Goal: Task Accomplishment & Management: Complete application form

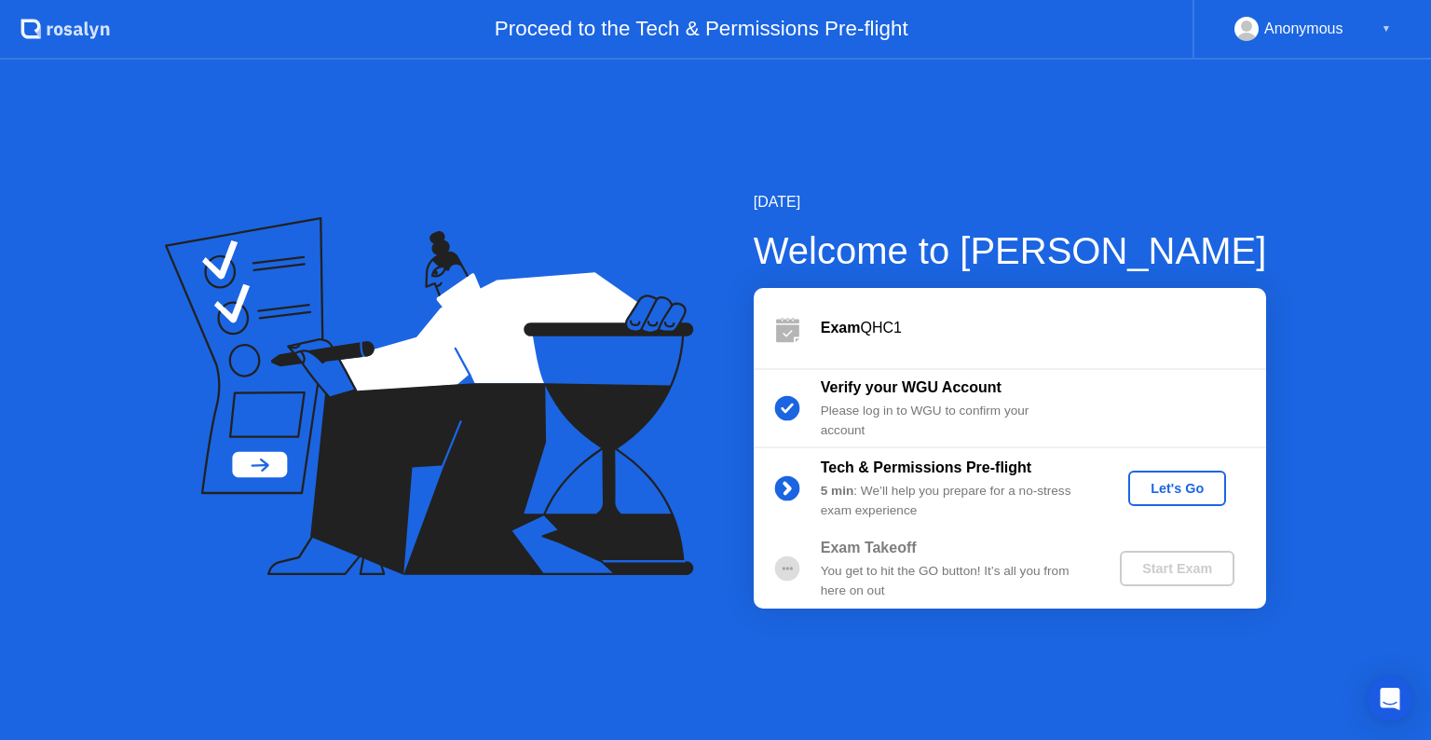
click at [1182, 484] on div "Let's Go" at bounding box center [1177, 488] width 83 height 15
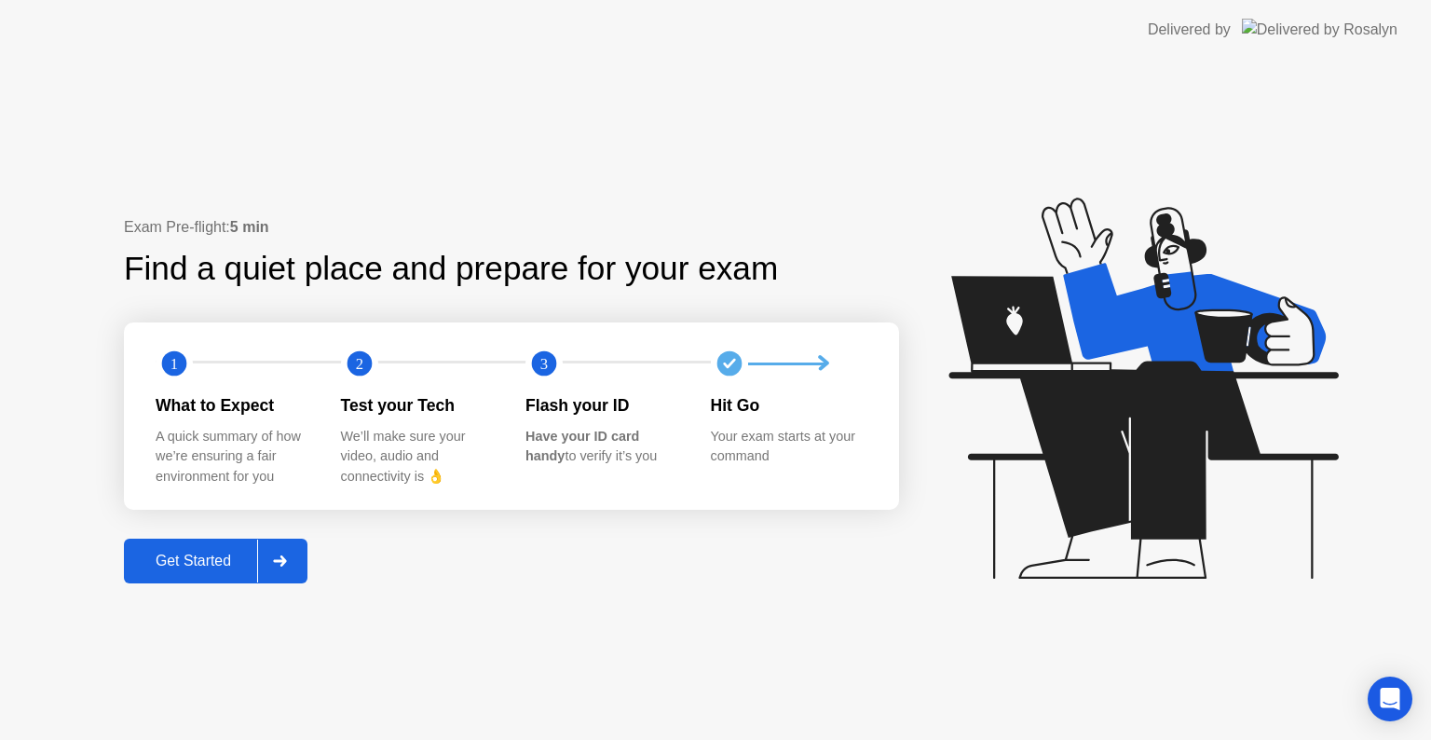
click at [209, 563] on div "Get Started" at bounding box center [193, 560] width 128 height 17
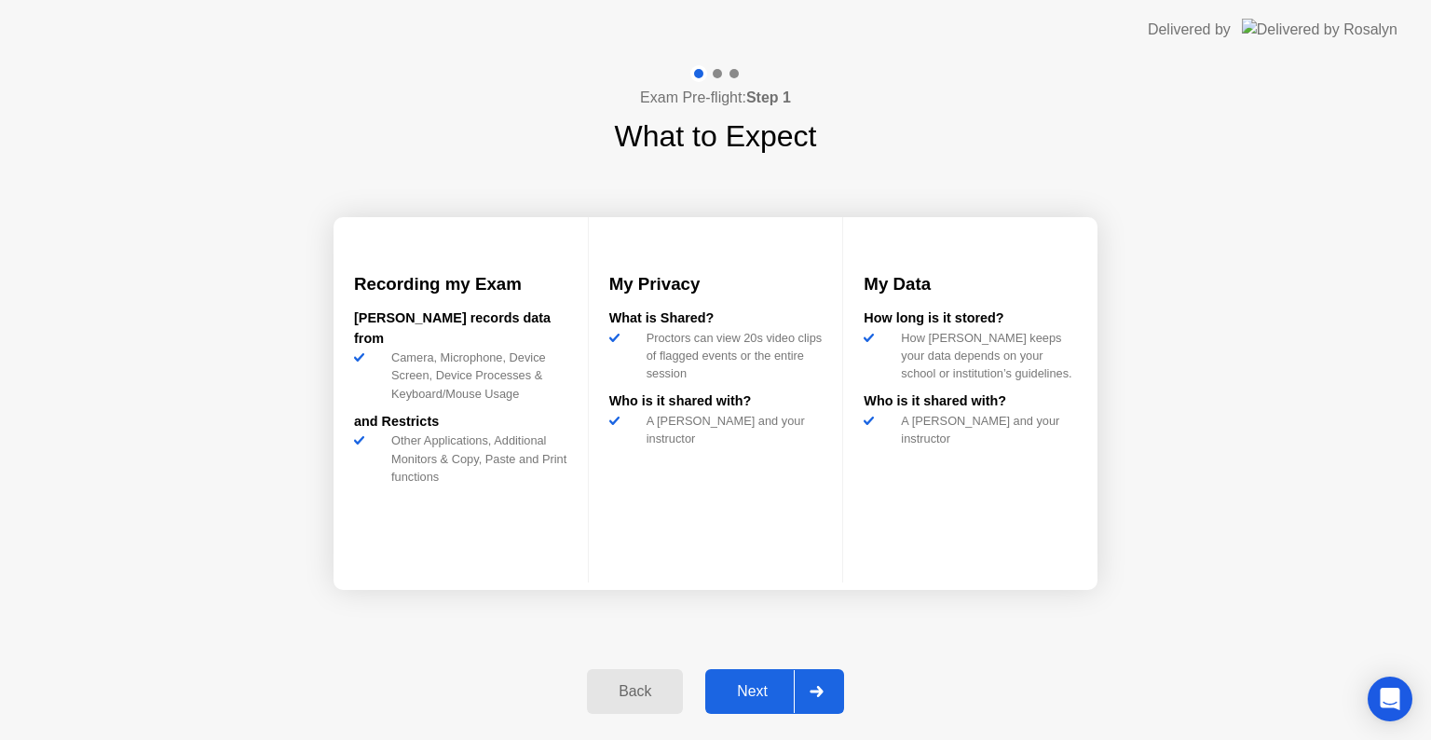
click at [752, 698] on div "Next" at bounding box center [752, 691] width 83 height 17
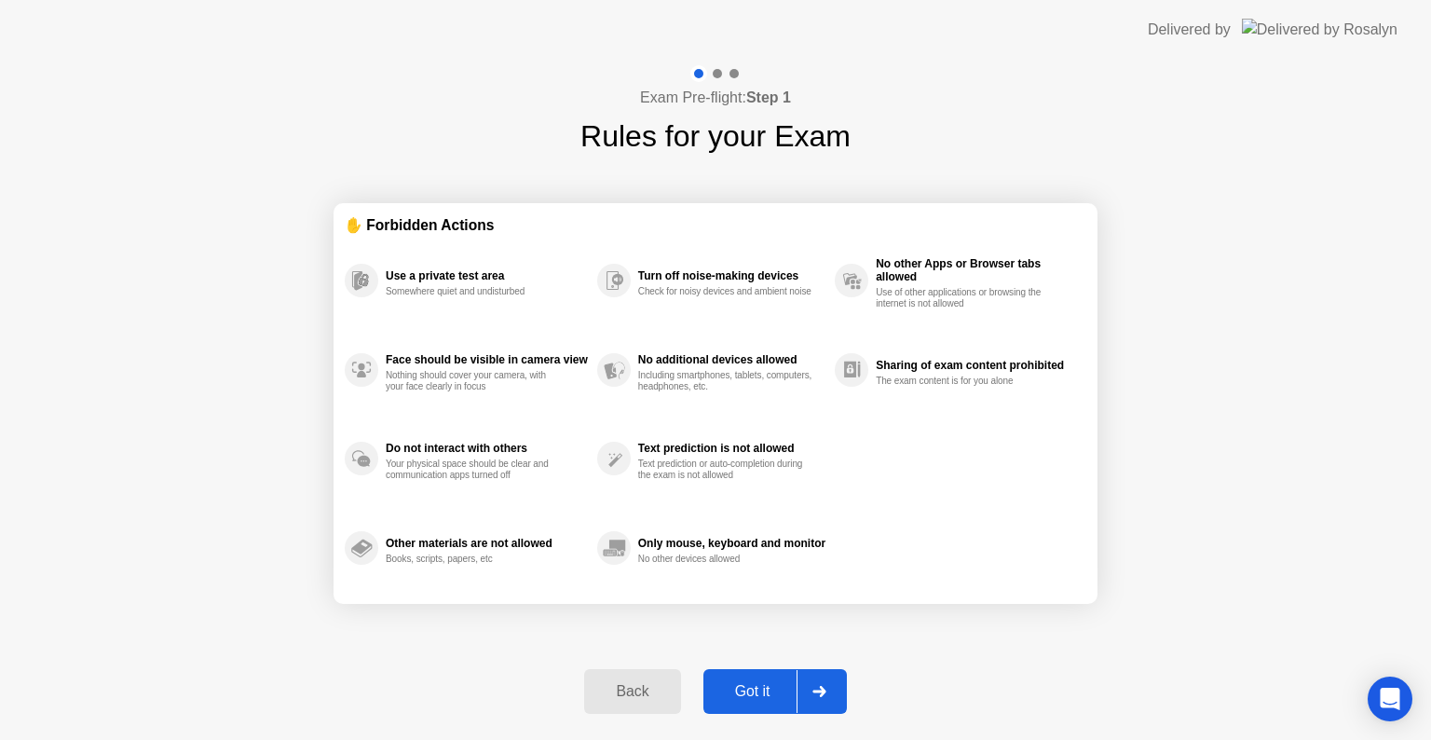
click at [752, 698] on div "Got it" at bounding box center [753, 691] width 88 height 17
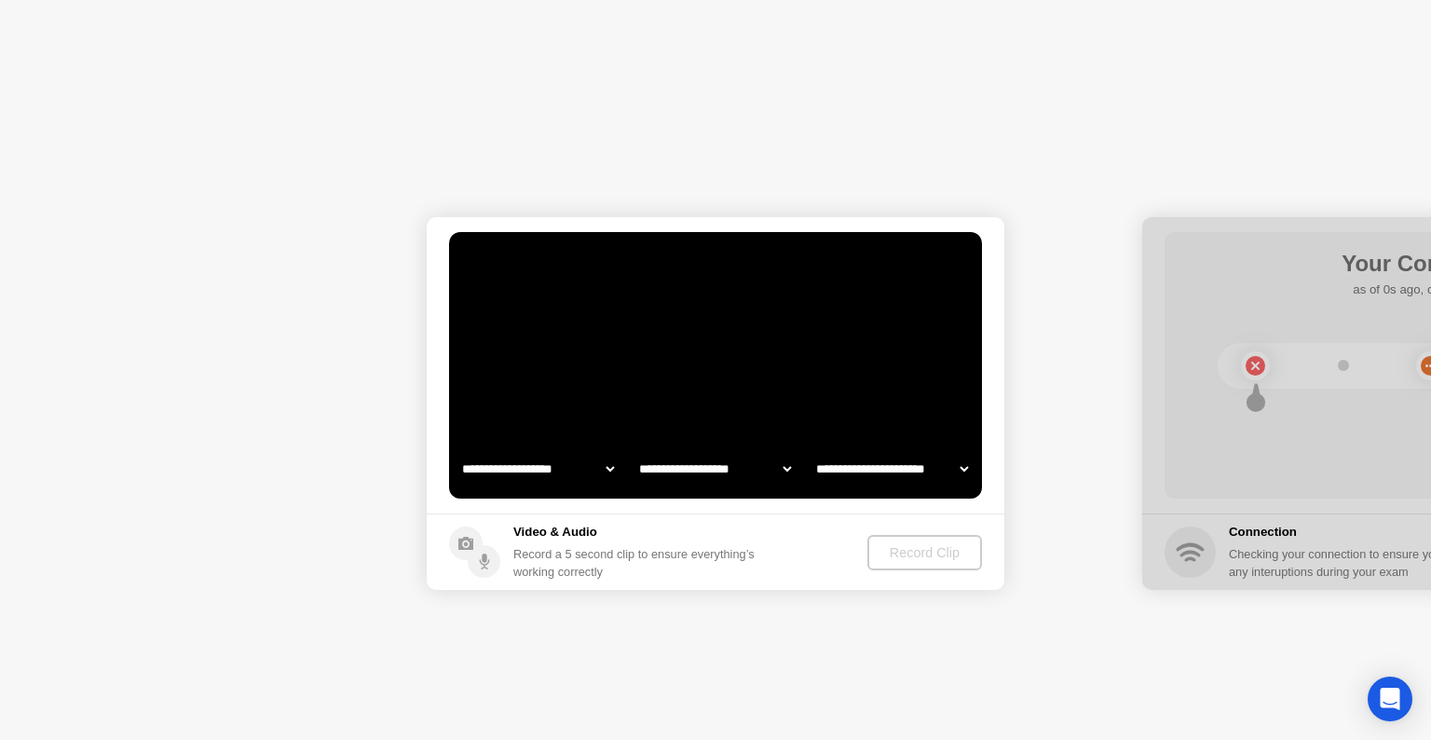
select select "**********"
select select "*******"
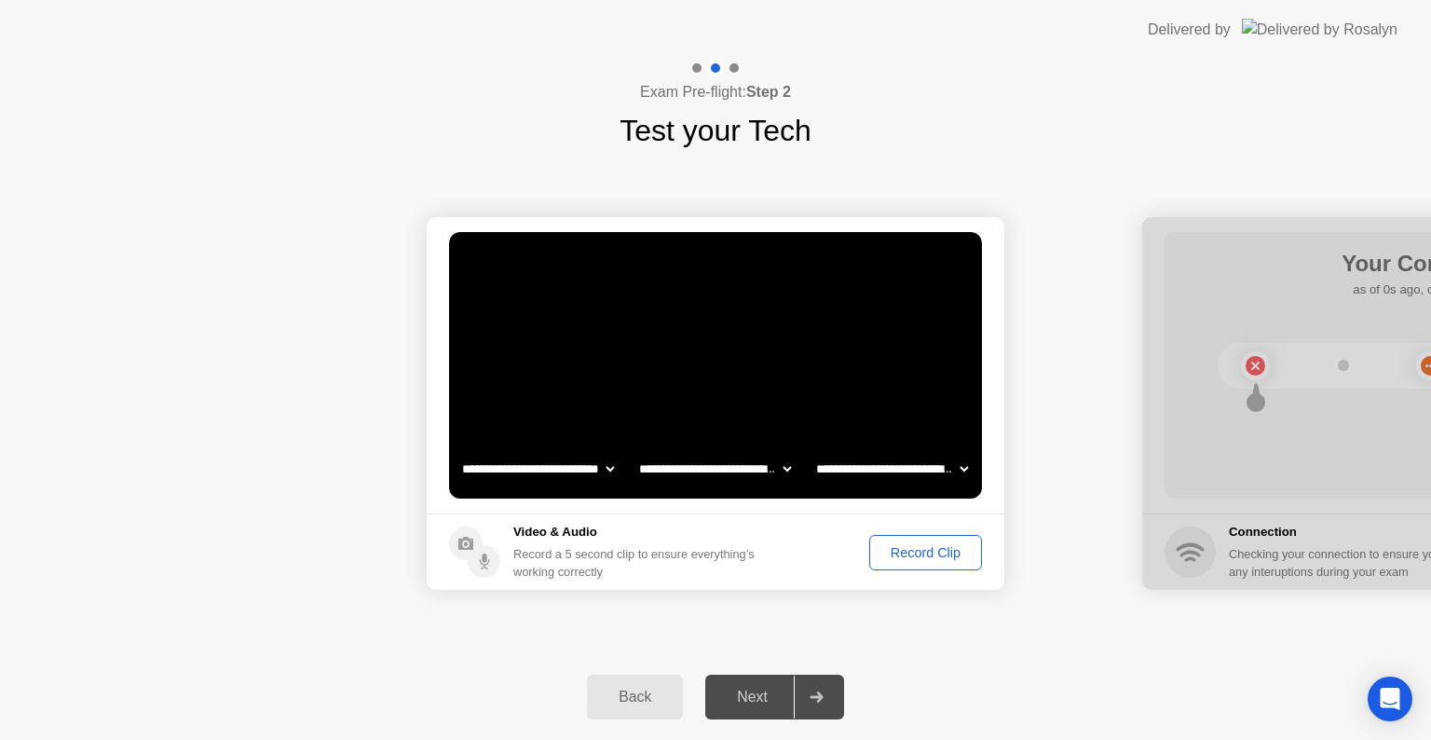
click at [920, 549] on div "Record Clip" at bounding box center [926, 552] width 100 height 15
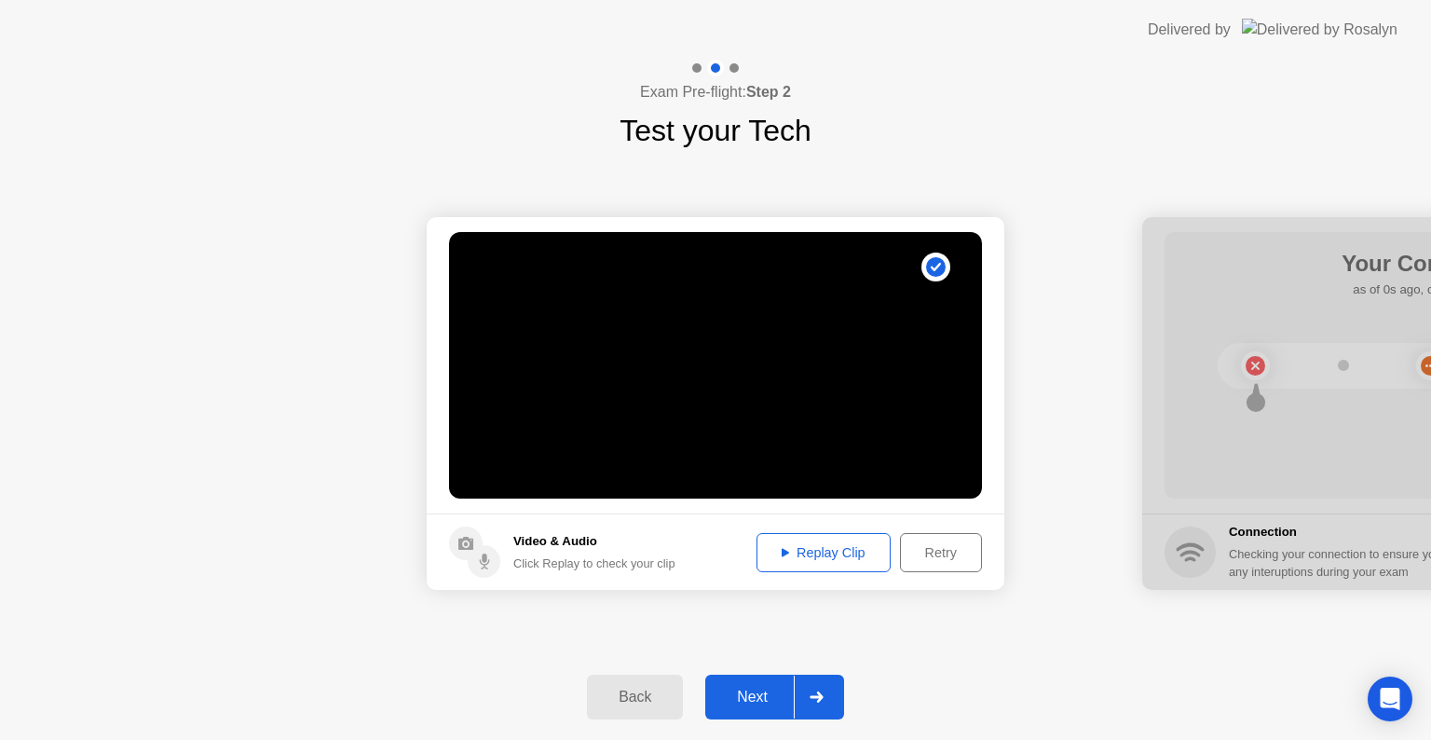
click at [806, 539] on button "Replay Clip" at bounding box center [823, 552] width 134 height 39
click at [747, 694] on div "Next" at bounding box center [752, 696] width 83 height 17
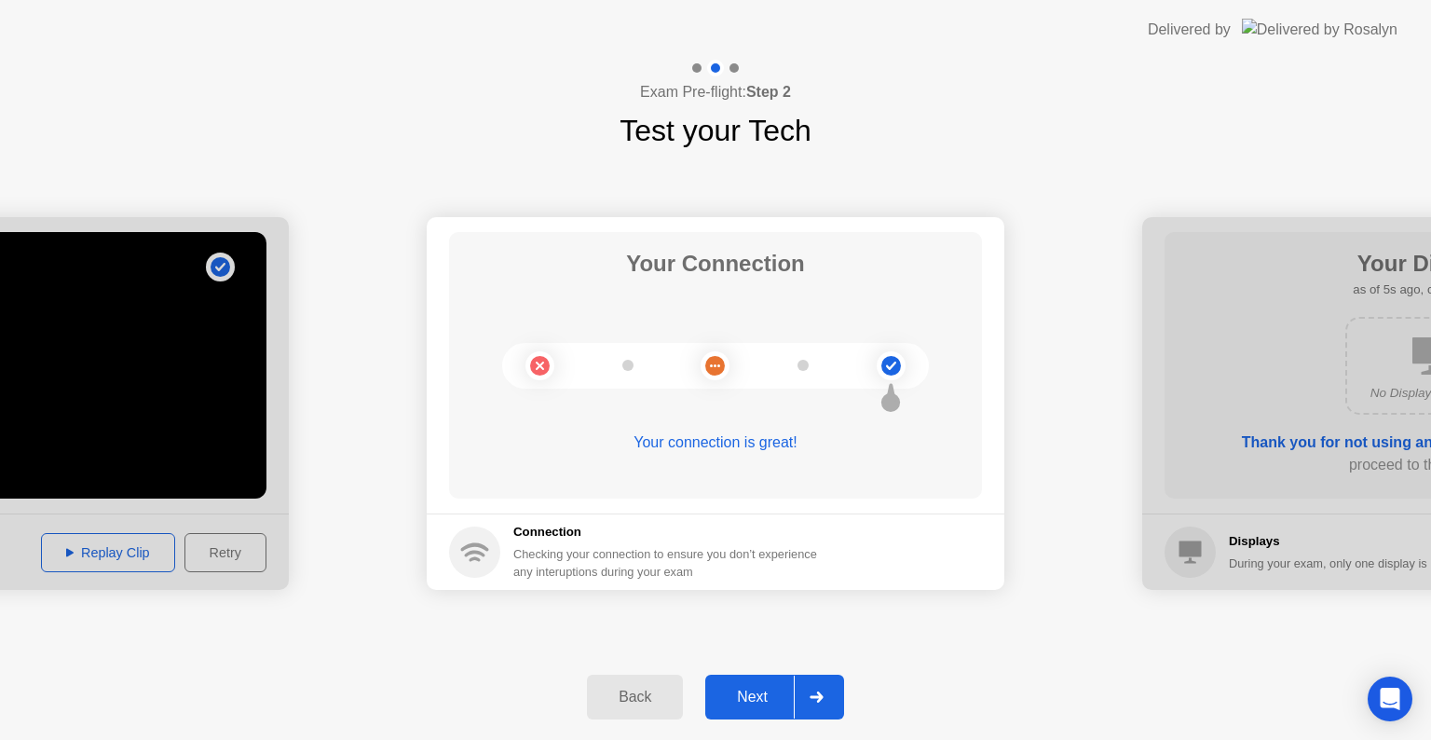
click at [747, 694] on div "Next" at bounding box center [752, 696] width 83 height 17
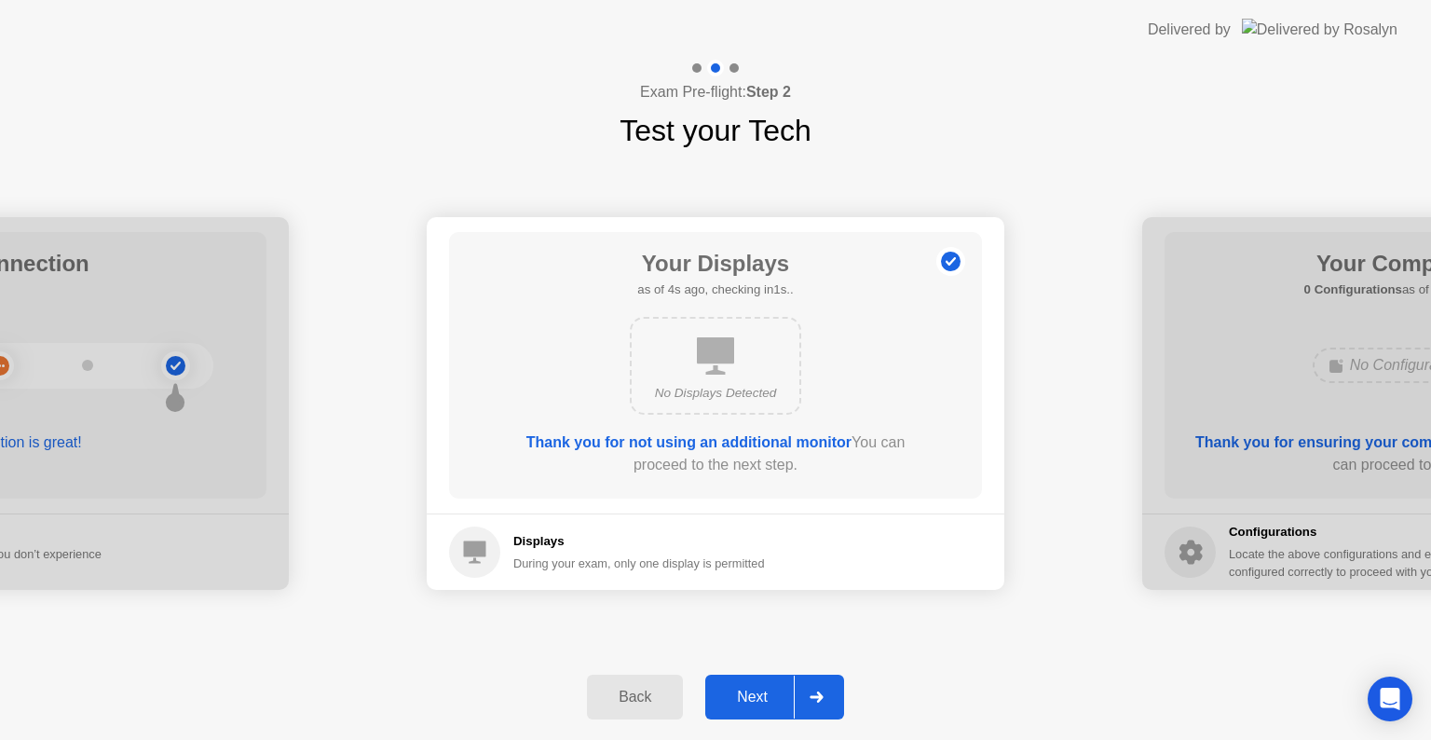
click at [747, 694] on div "Next" at bounding box center [752, 696] width 83 height 17
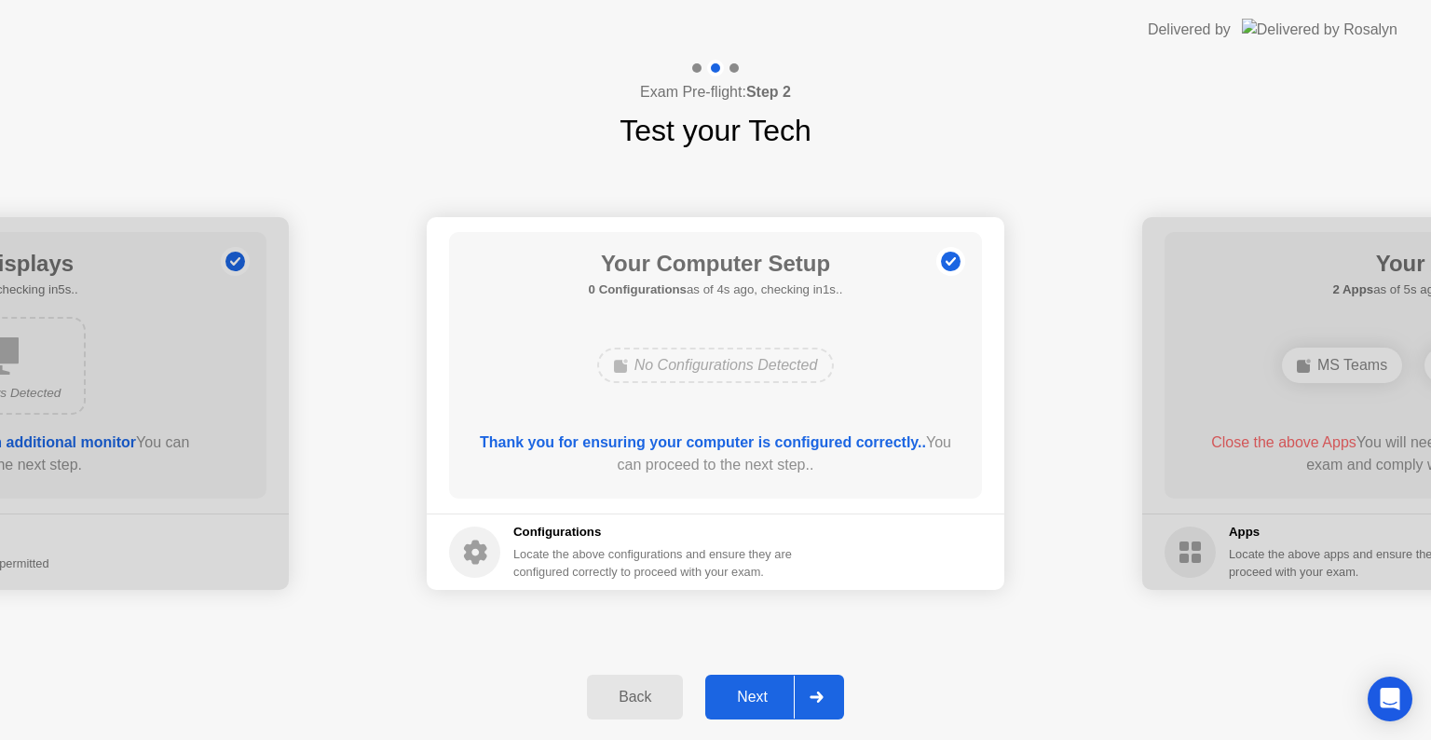
click at [759, 699] on div "Next" at bounding box center [752, 696] width 83 height 17
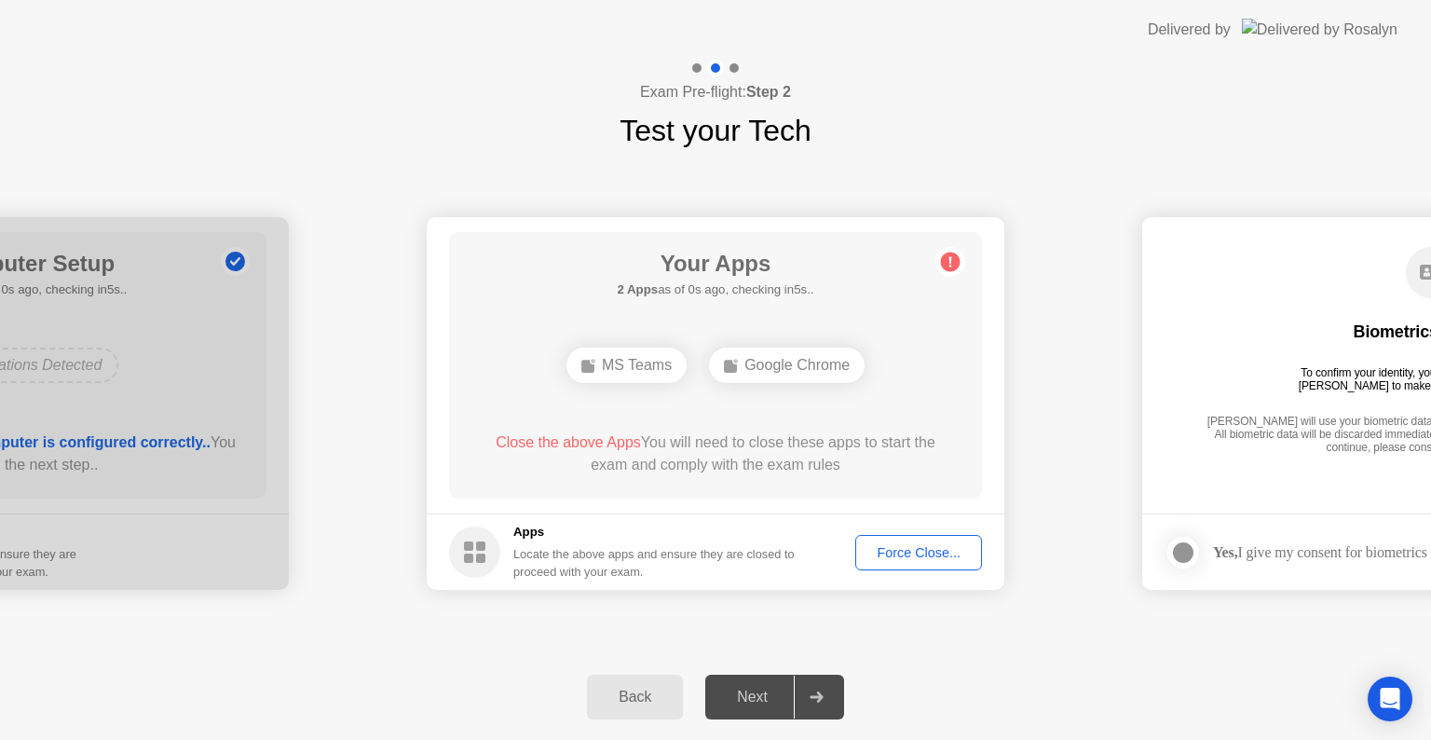
click at [902, 567] on button "Force Close..." at bounding box center [918, 552] width 127 height 35
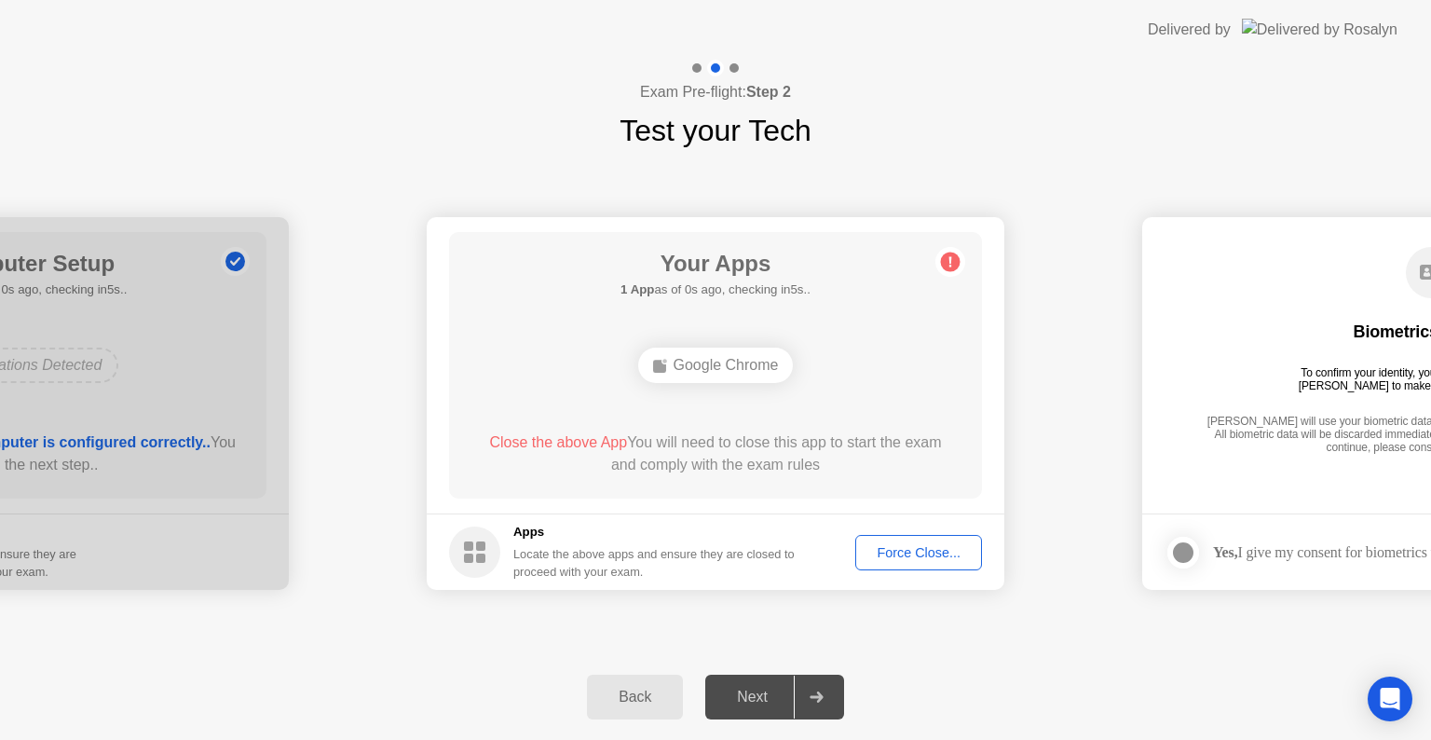
click at [890, 551] on div "Force Close..." at bounding box center [919, 552] width 114 height 15
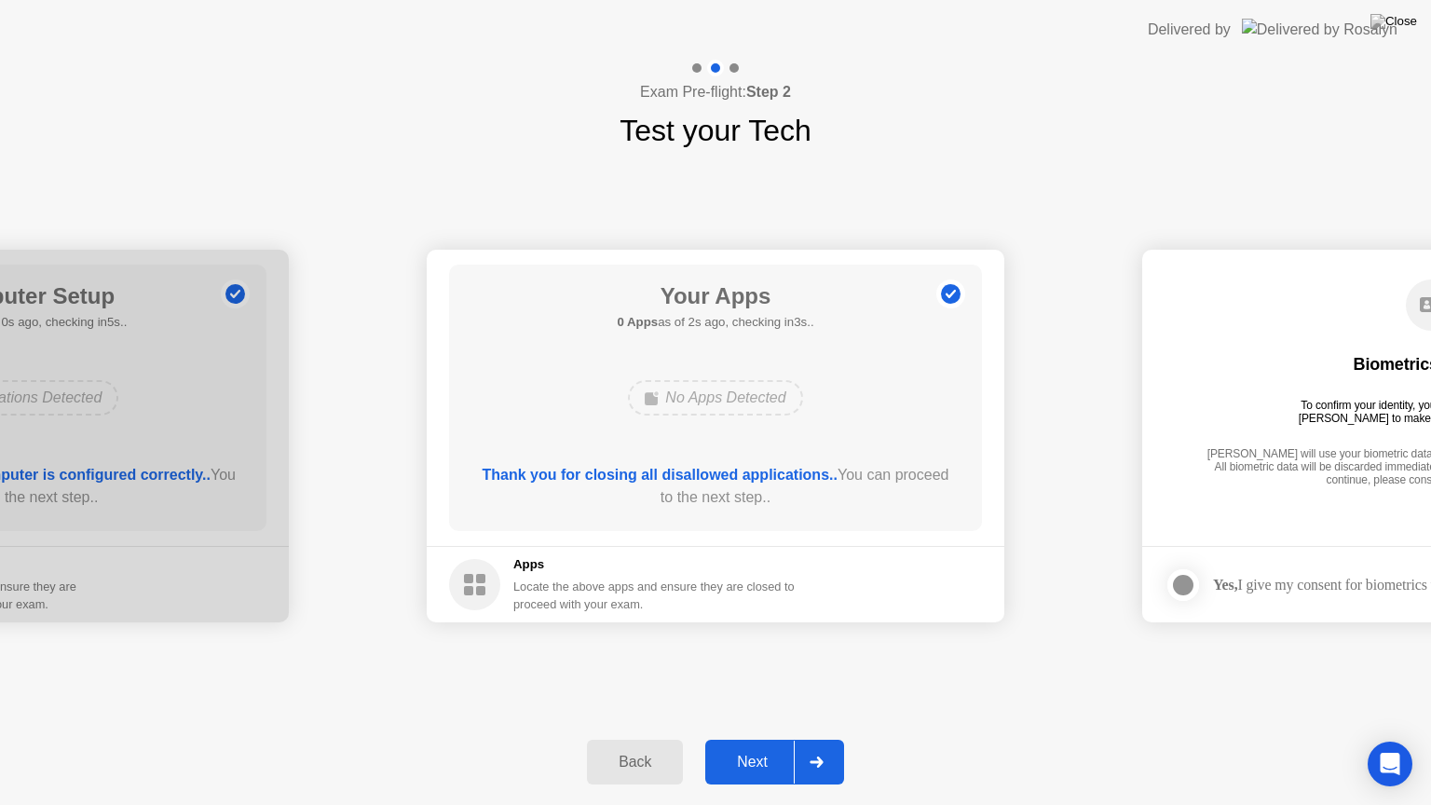
click at [753, 739] on div "Next" at bounding box center [752, 762] width 83 height 17
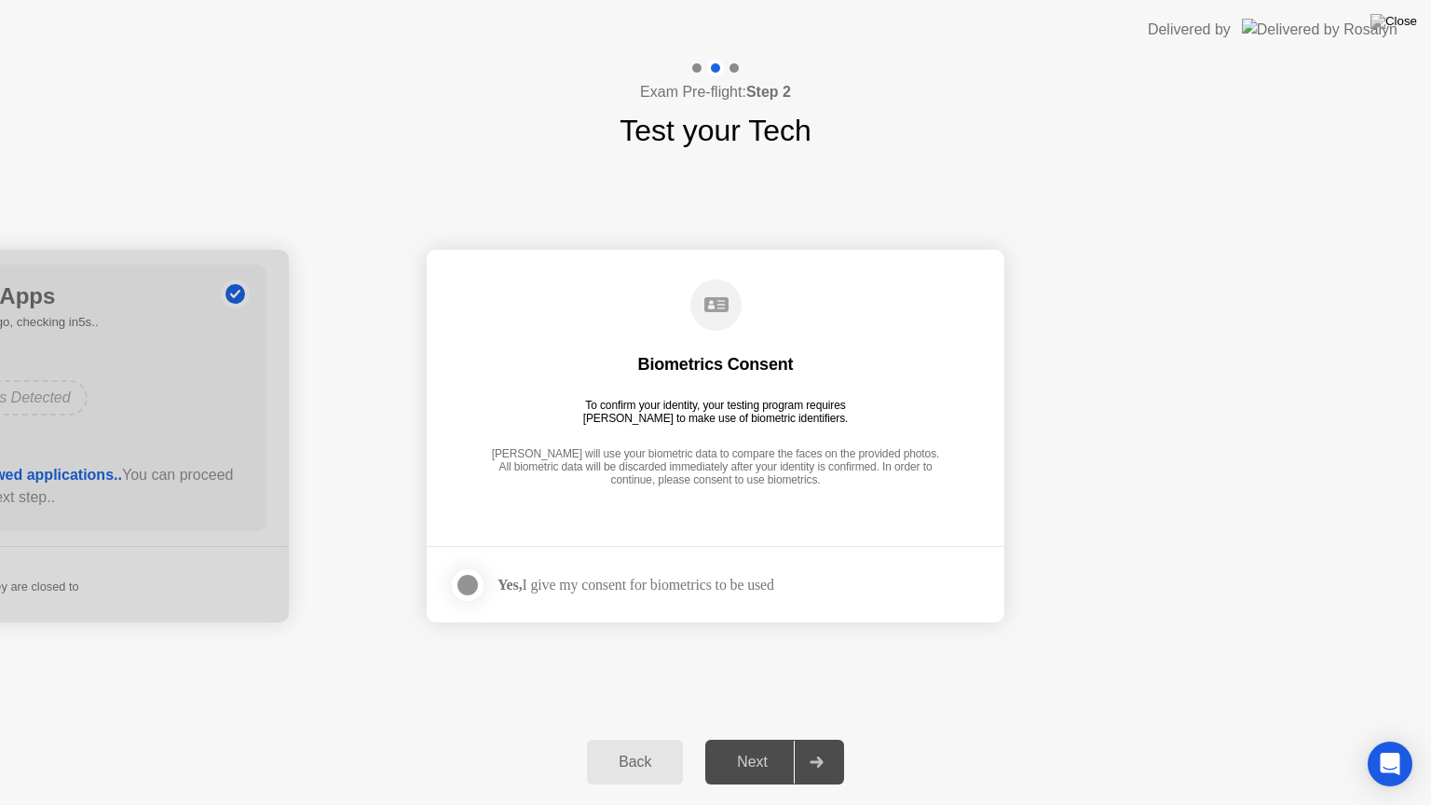
click at [483, 582] on label at bounding box center [473, 584] width 48 height 37
click at [741, 739] on div "Next" at bounding box center [752, 762] width 83 height 17
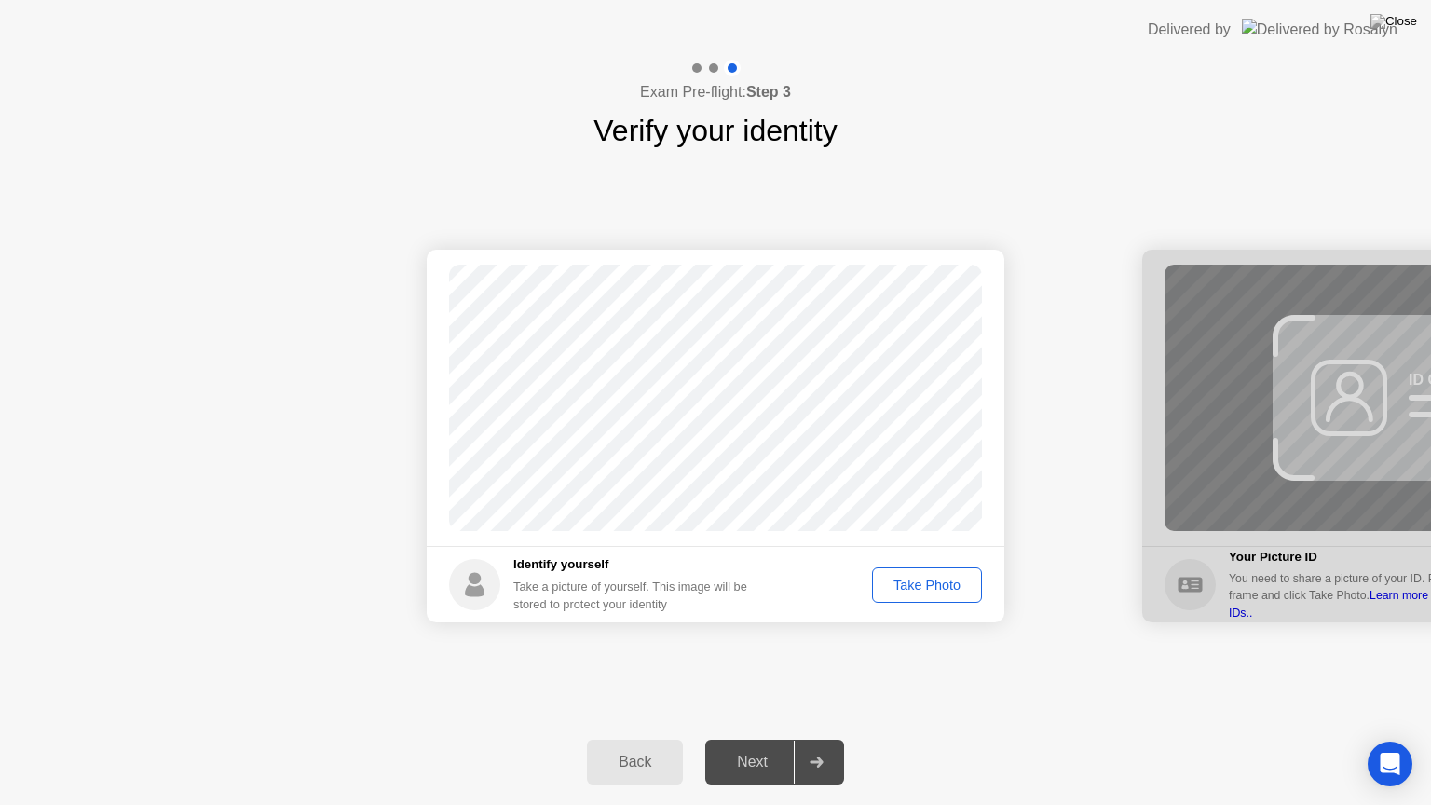
click at [961, 581] on div "Take Photo" at bounding box center [926, 585] width 97 height 15
click at [751, 739] on div "Next" at bounding box center [752, 762] width 83 height 17
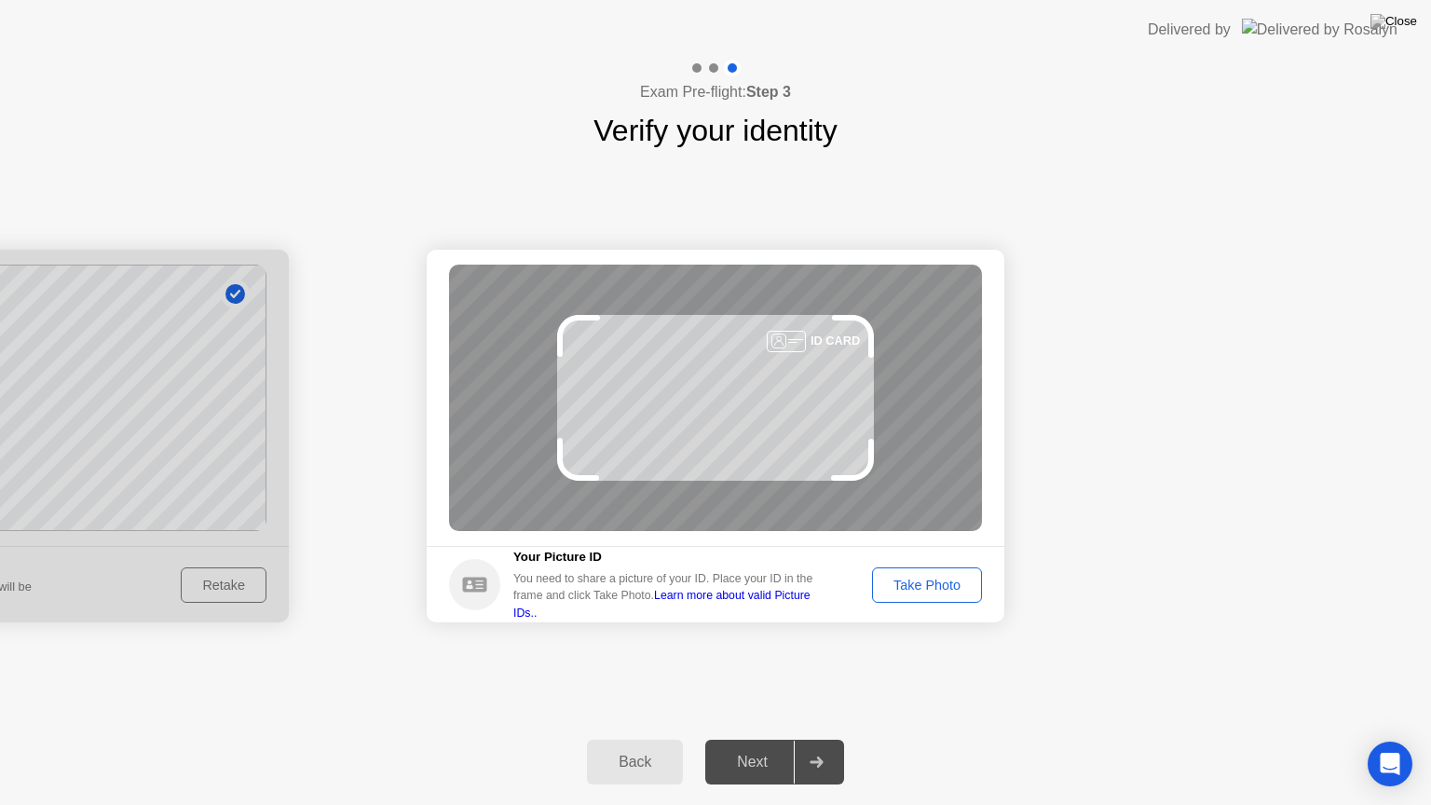
click at [913, 580] on div "Take Photo" at bounding box center [926, 585] width 97 height 15
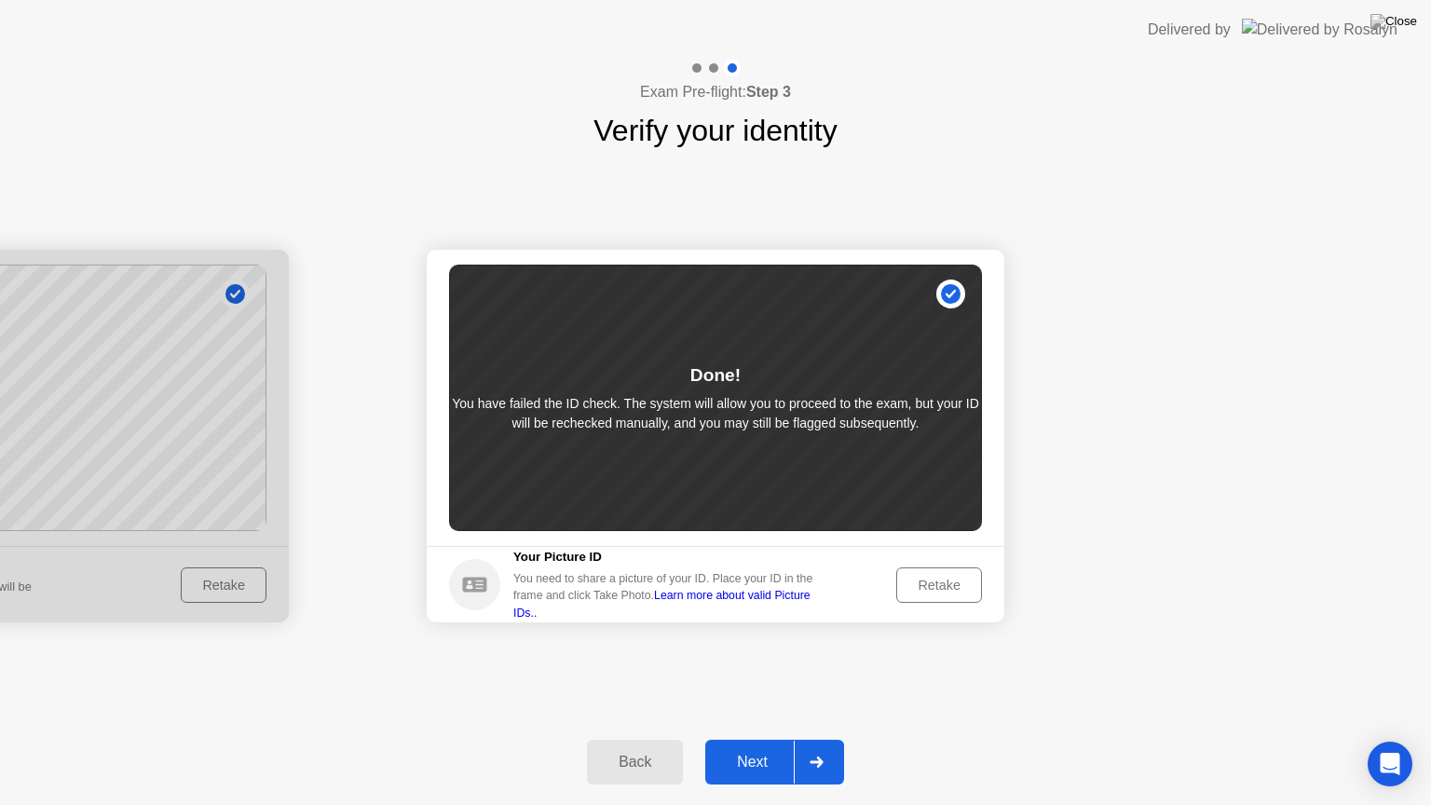
click at [744, 739] on div "Next" at bounding box center [752, 762] width 83 height 17
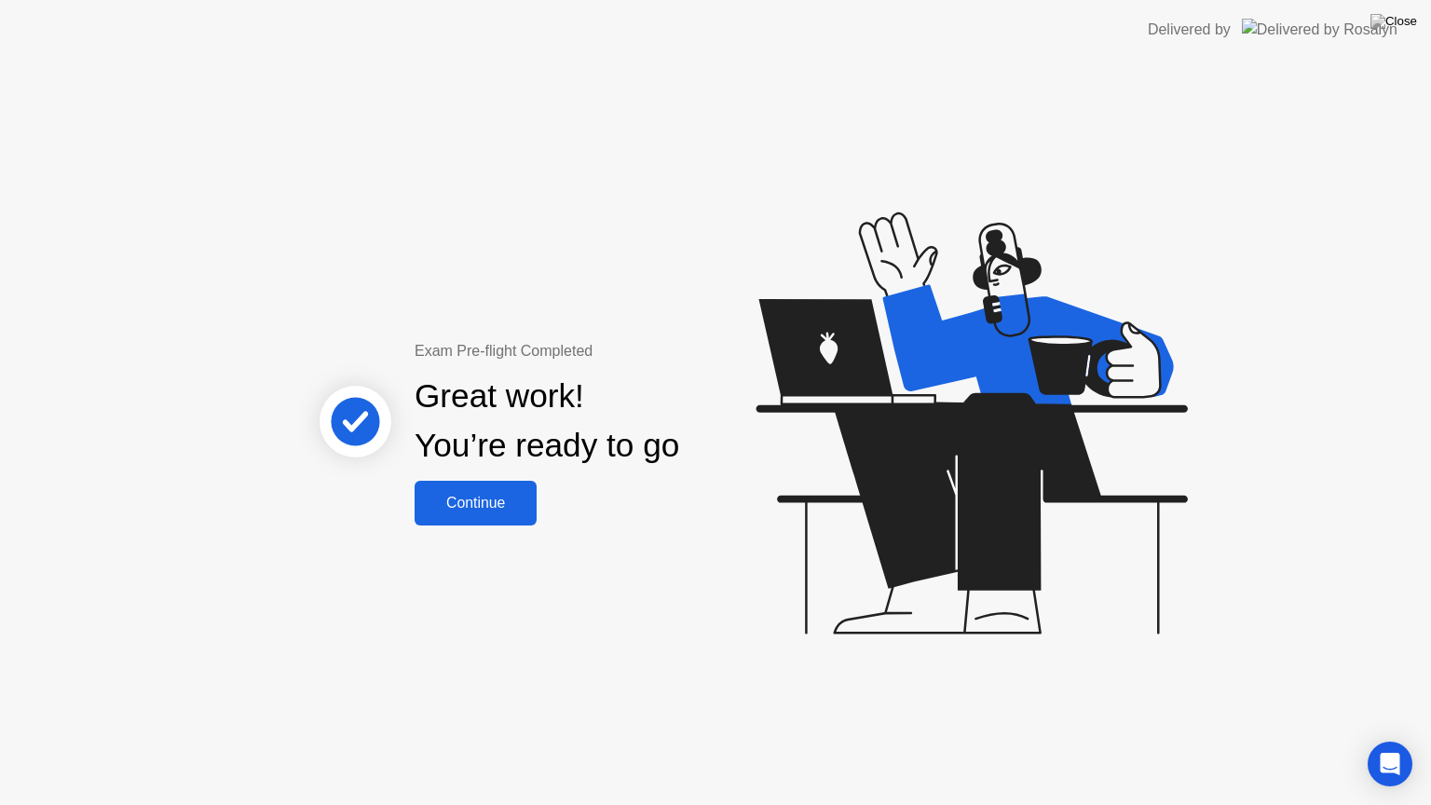
click at [483, 521] on button "Continue" at bounding box center [476, 503] width 122 height 45
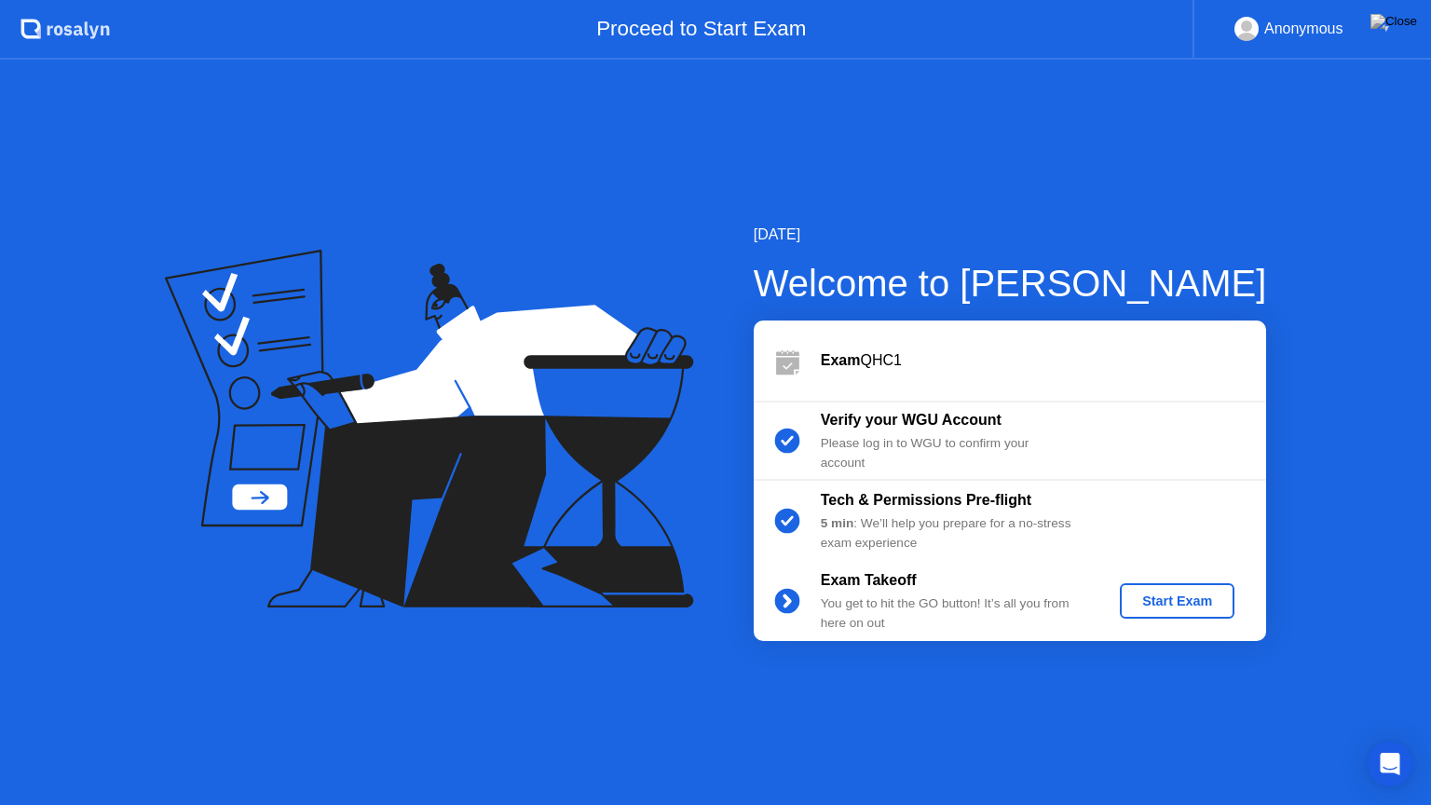
click at [1199, 602] on div "Start Exam" at bounding box center [1177, 600] width 100 height 15
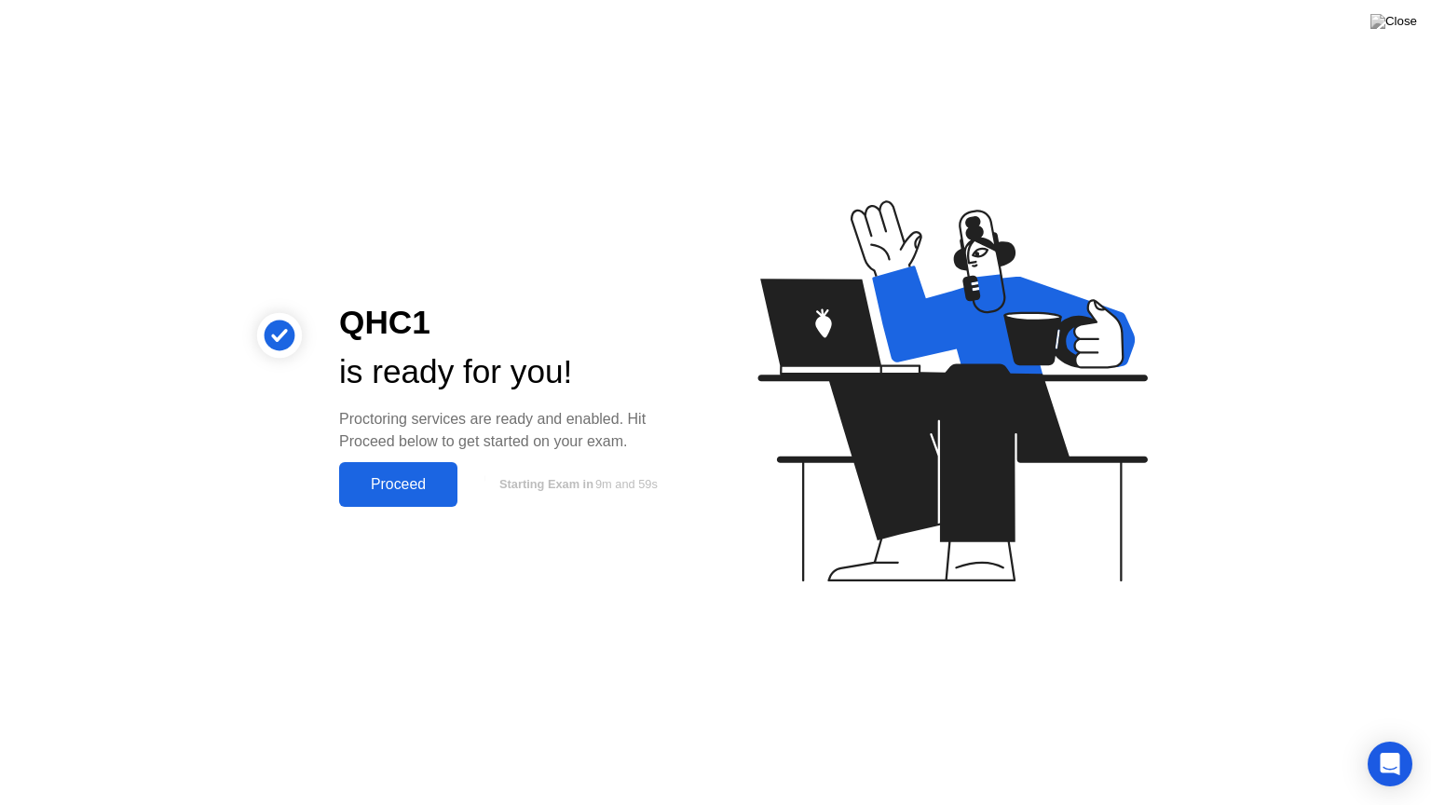
click at [419, 476] on div "Proceed" at bounding box center [398, 484] width 107 height 17
